Goal: Task Accomplishment & Management: Manage account settings

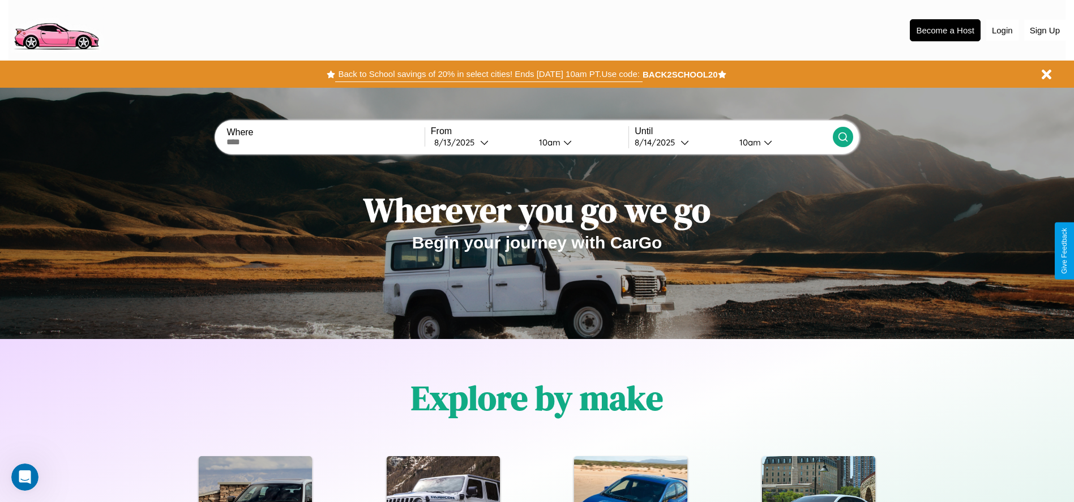
click at [489, 74] on button "Back to School savings of 20% in select cities! Ends [DATE] 10am PT. Use code:" at bounding box center [488, 74] width 307 height 16
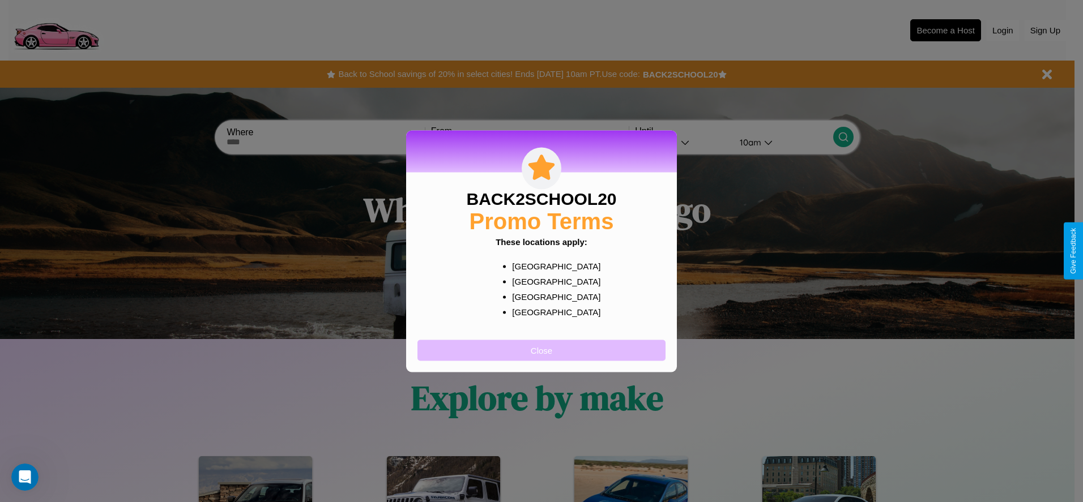
click at [541, 350] on button "Close" at bounding box center [541, 350] width 248 height 21
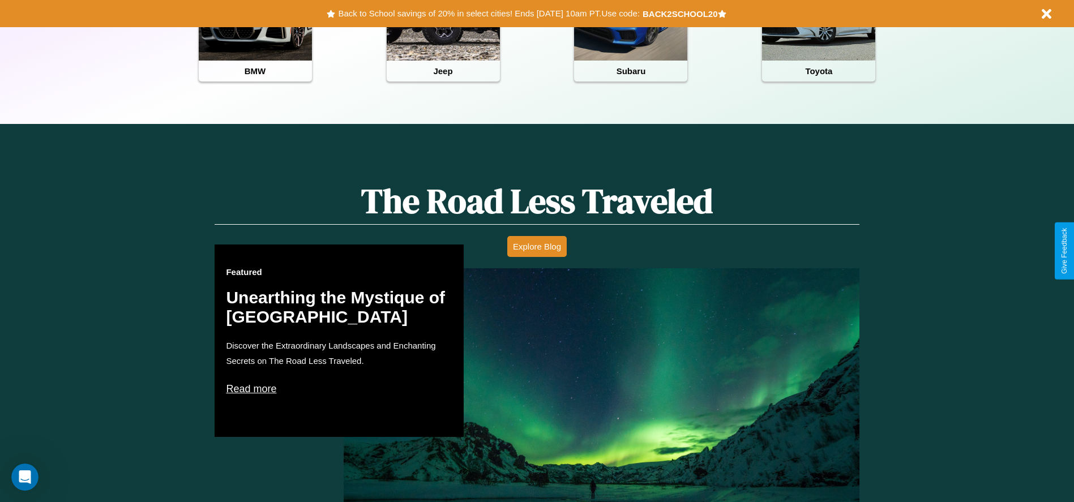
scroll to position [647, 0]
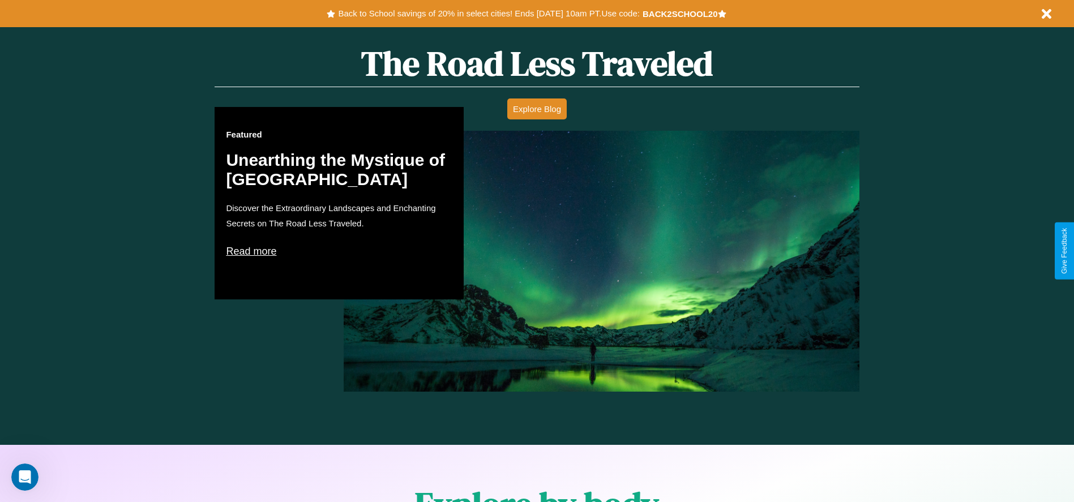
click at [339, 251] on p "Read more" at bounding box center [339, 251] width 226 height 18
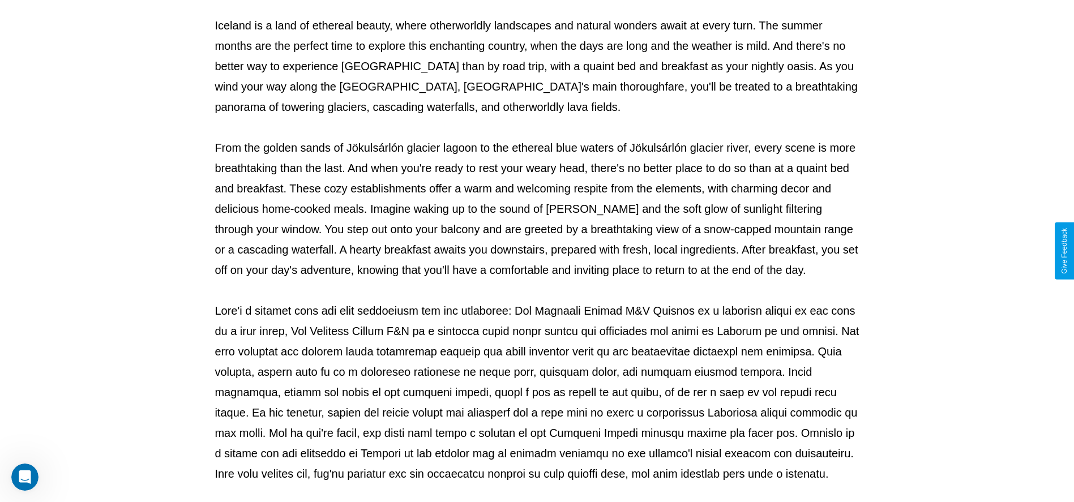
scroll to position [375, 0]
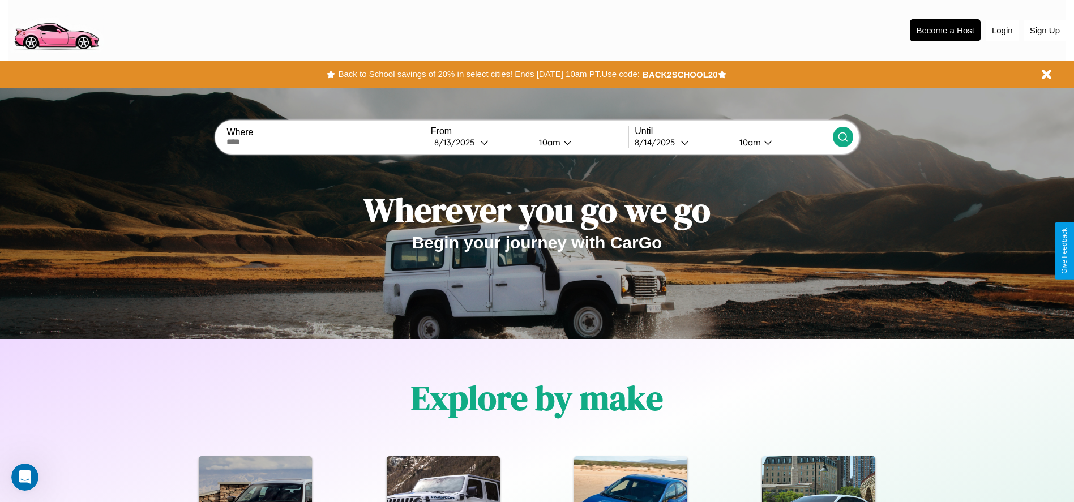
click at [1002, 30] on button "Login" at bounding box center [1002, 31] width 32 height 22
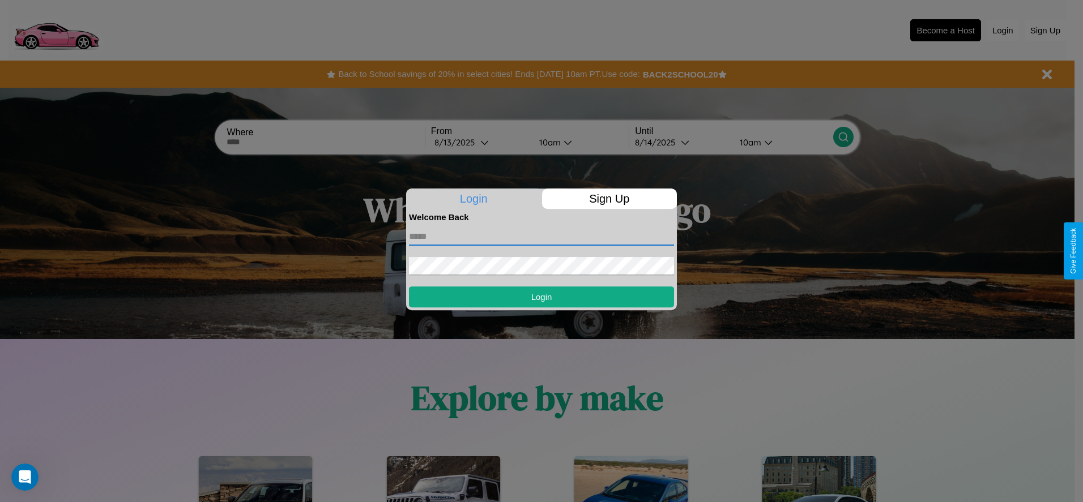
click at [541, 236] on input "text" at bounding box center [541, 237] width 265 height 18
type input "**********"
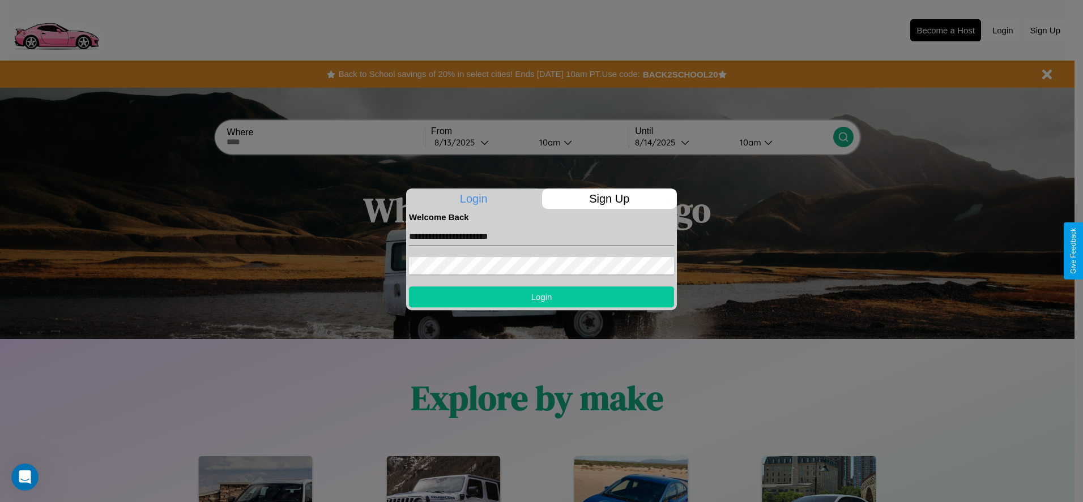
click at [541, 297] on button "Login" at bounding box center [541, 297] width 265 height 21
